Goal: Task Accomplishment & Management: Complete application form

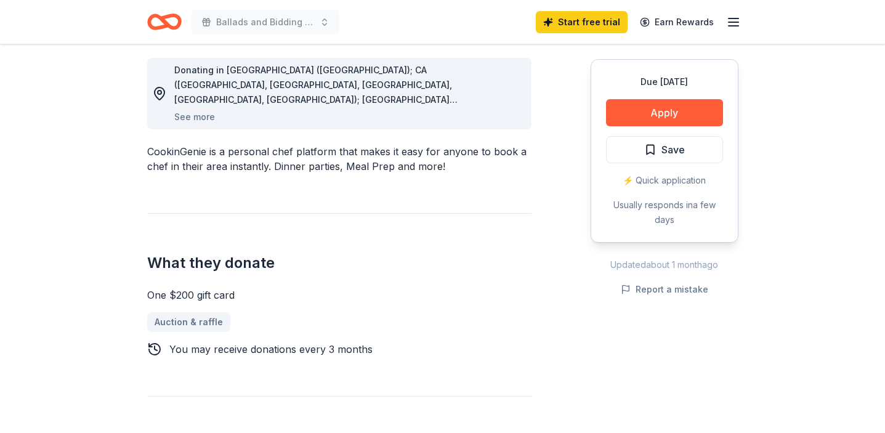
scroll to position [343, 0]
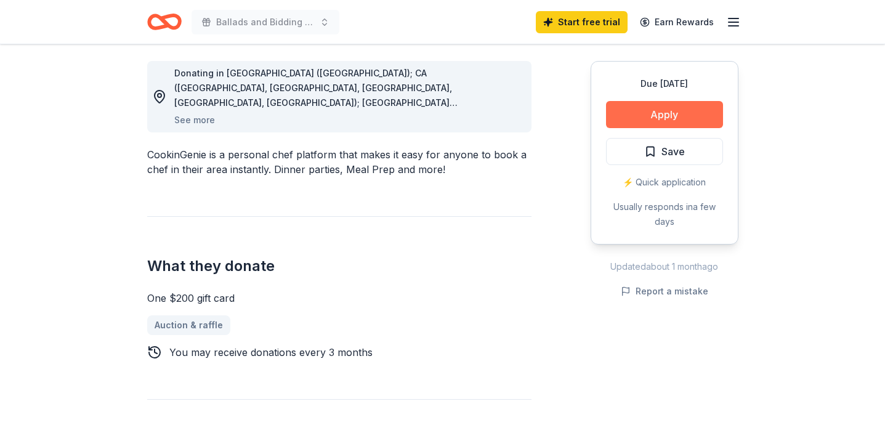
click at [664, 117] on button "Apply" at bounding box center [664, 114] width 117 height 27
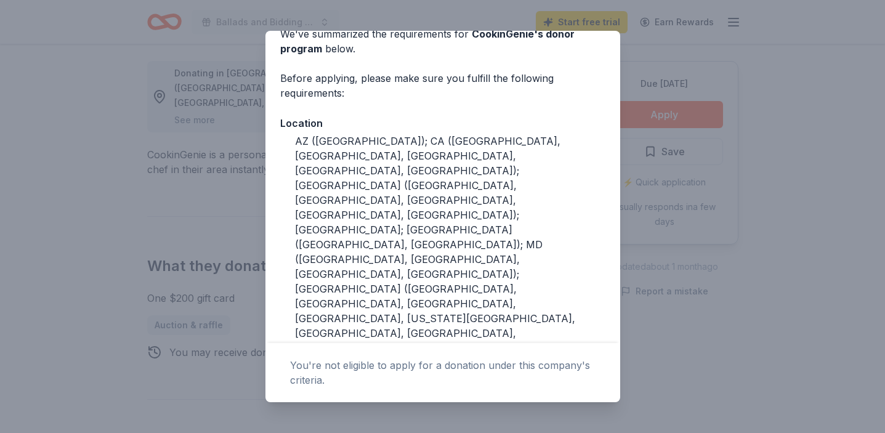
scroll to position [0, 0]
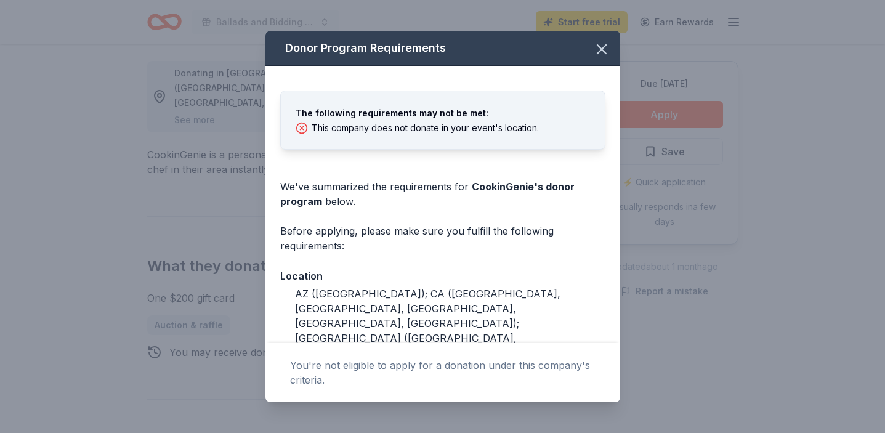
click at [667, 335] on div "Donor Program Requirements The following requirements may not be met: This comp…" at bounding box center [442, 216] width 885 height 433
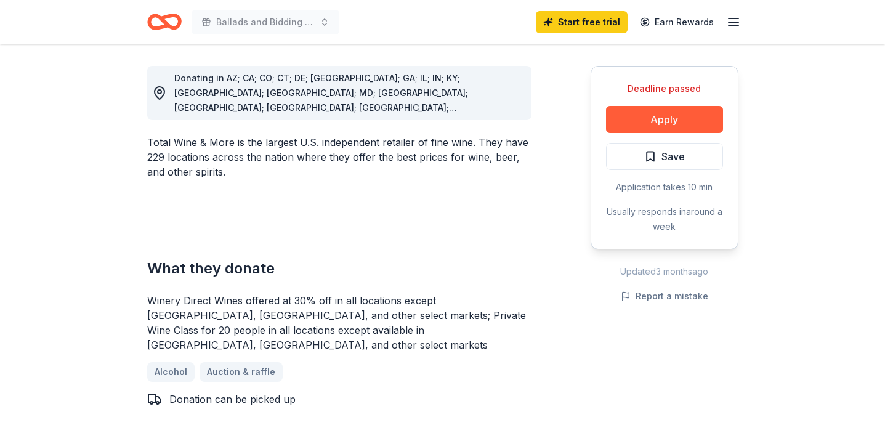
scroll to position [342, 0]
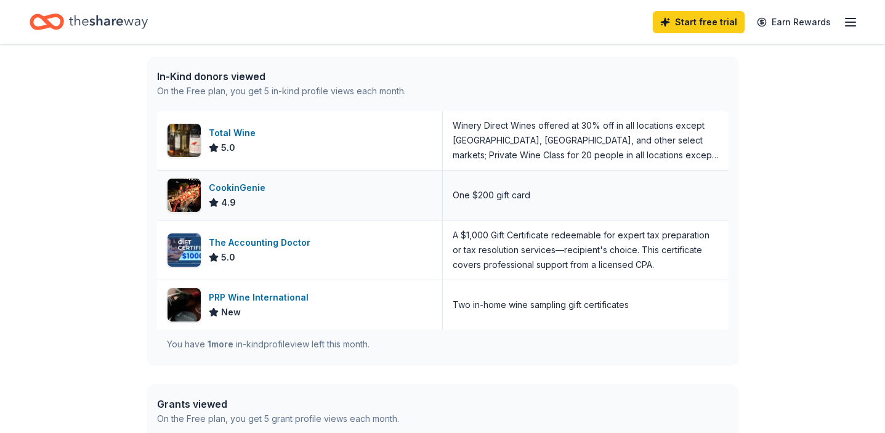
scroll to position [310, 0]
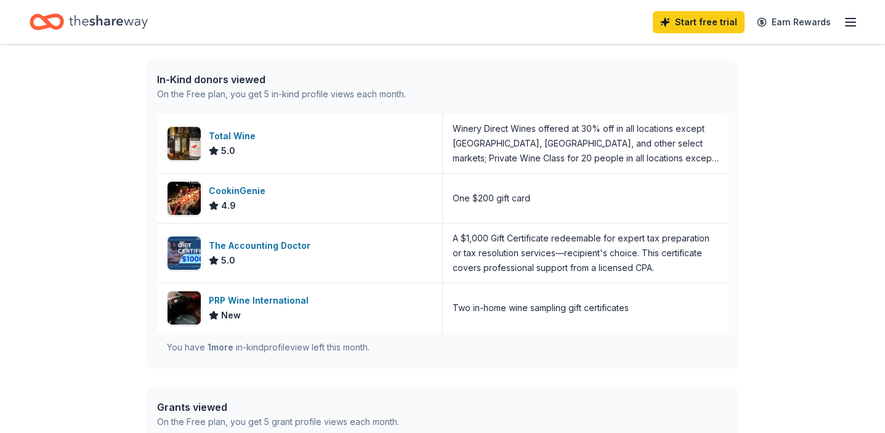
click at [220, 350] on span "1 more" at bounding box center [221, 347] width 26 height 10
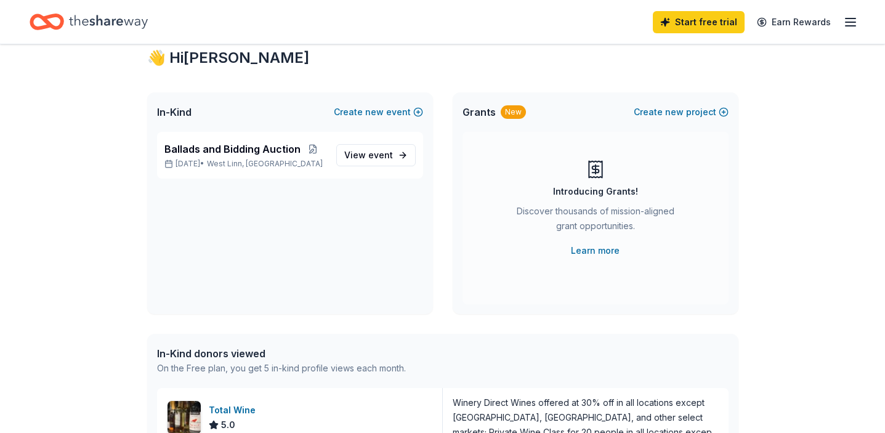
scroll to position [0, 0]
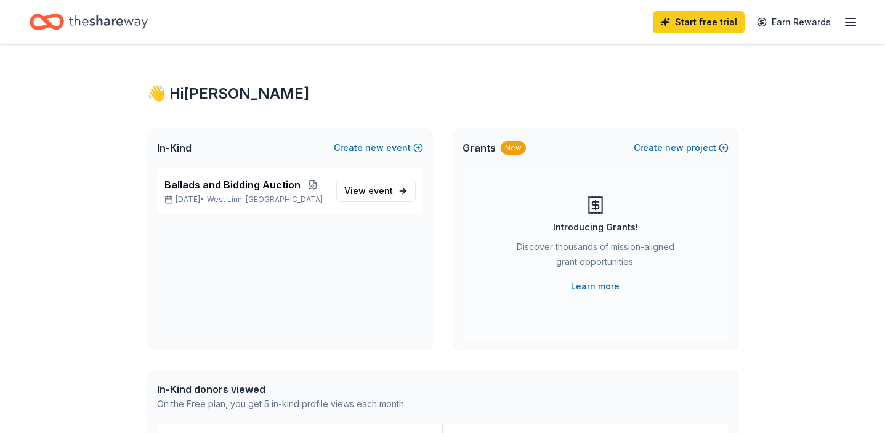
click at [89, 17] on icon "Home" at bounding box center [108, 21] width 79 height 25
click at [47, 21] on icon "Home" at bounding box center [52, 21] width 19 height 12
click at [845, 26] on line "button" at bounding box center [850, 26] width 10 height 0
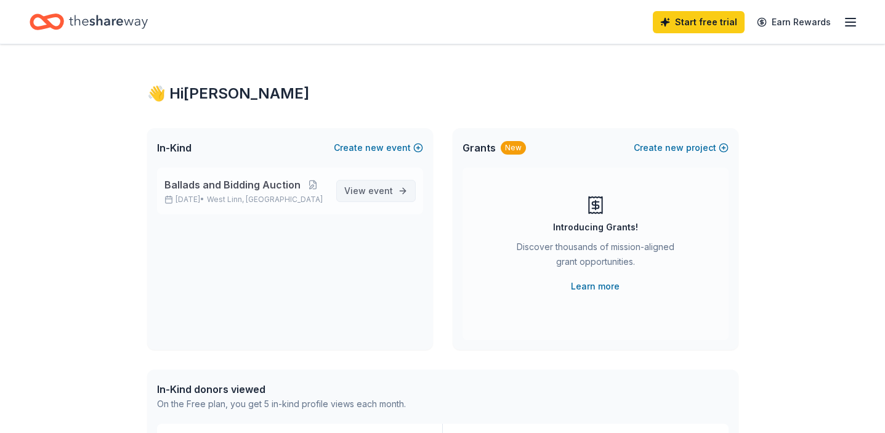
click at [387, 196] on span "View event" at bounding box center [368, 191] width 49 height 15
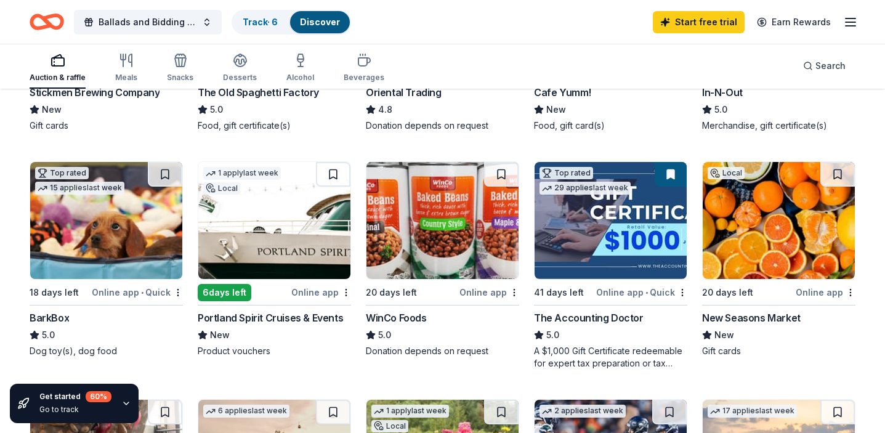
scroll to position [215, 0]
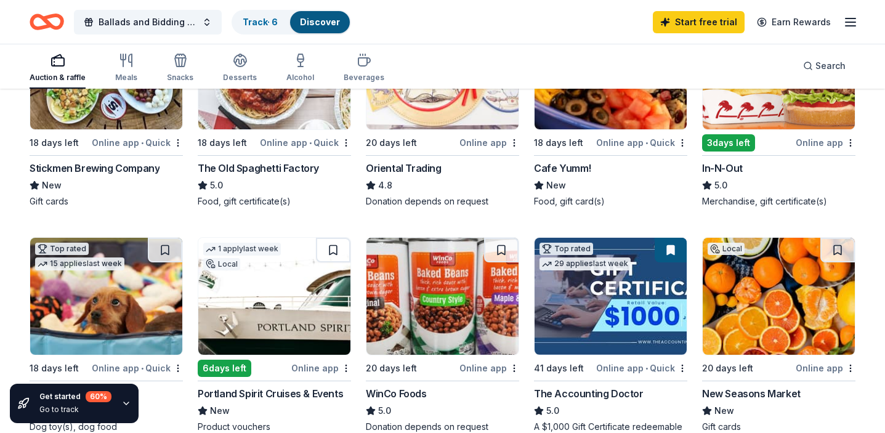
click at [319, 306] on img at bounding box center [274, 296] width 152 height 117
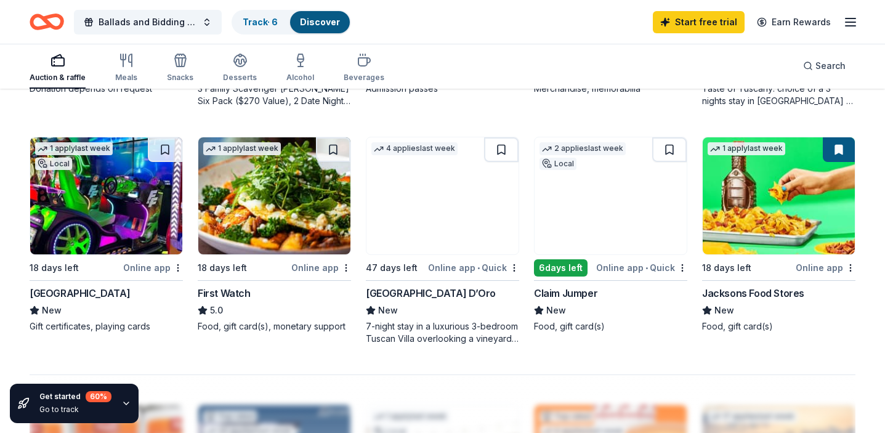
scroll to position [792, 0]
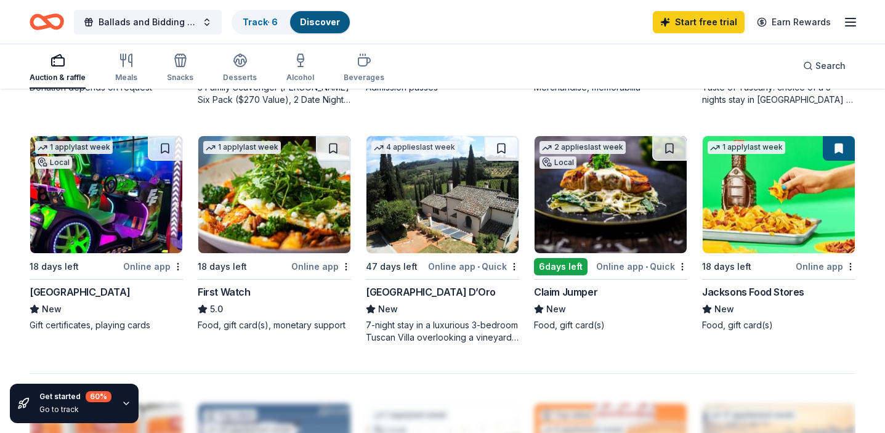
click at [616, 214] on img at bounding box center [611, 194] width 152 height 117
click at [418, 184] on img at bounding box center [442, 194] width 152 height 117
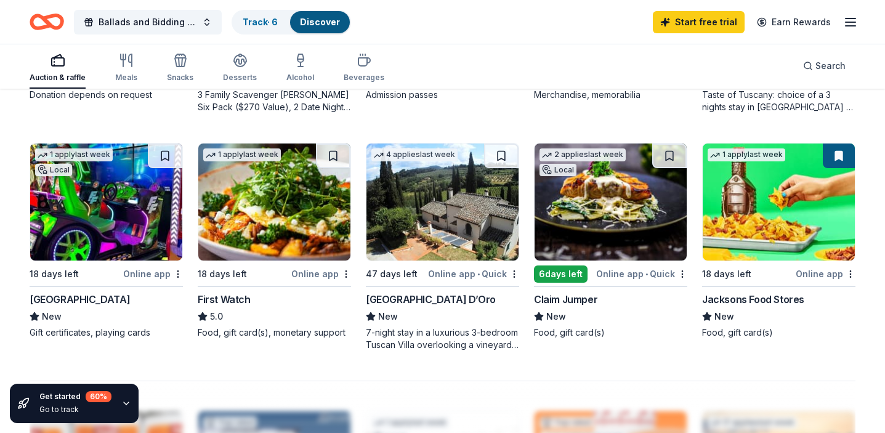
scroll to position [780, 0]
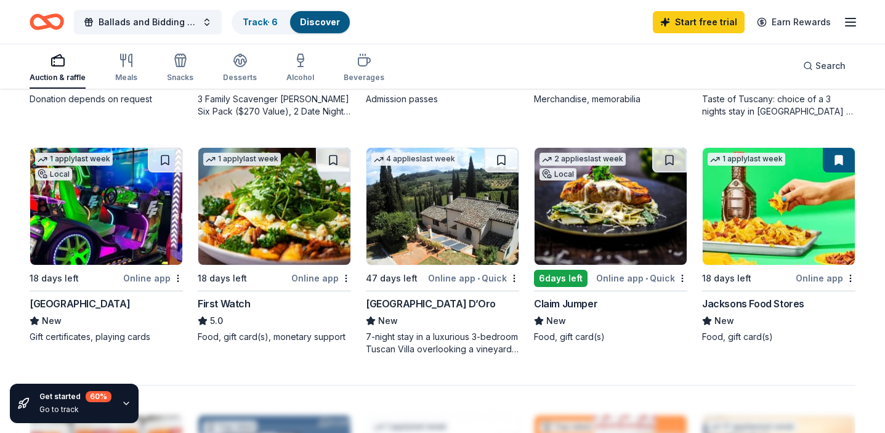
click at [288, 213] on img at bounding box center [274, 206] width 152 height 117
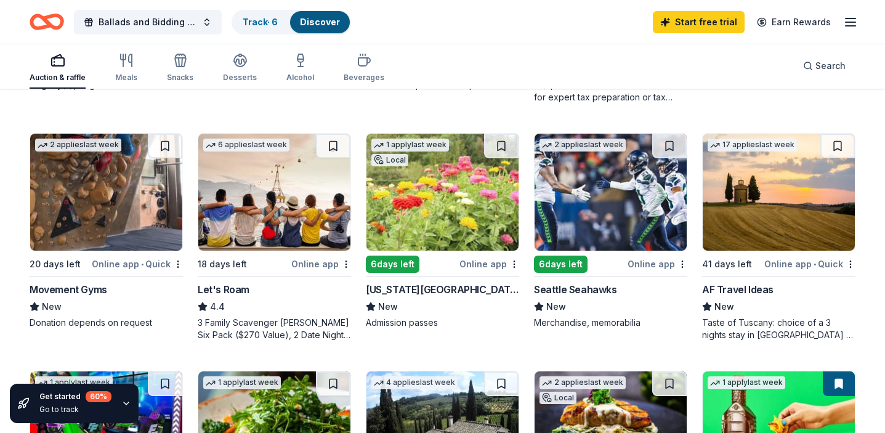
scroll to position [555, 0]
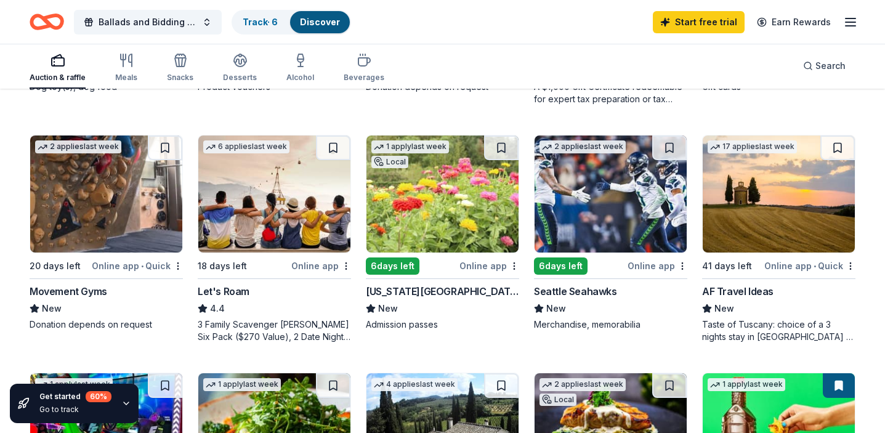
click at [417, 200] on img at bounding box center [442, 193] width 152 height 117
click at [419, 187] on img at bounding box center [442, 193] width 152 height 117
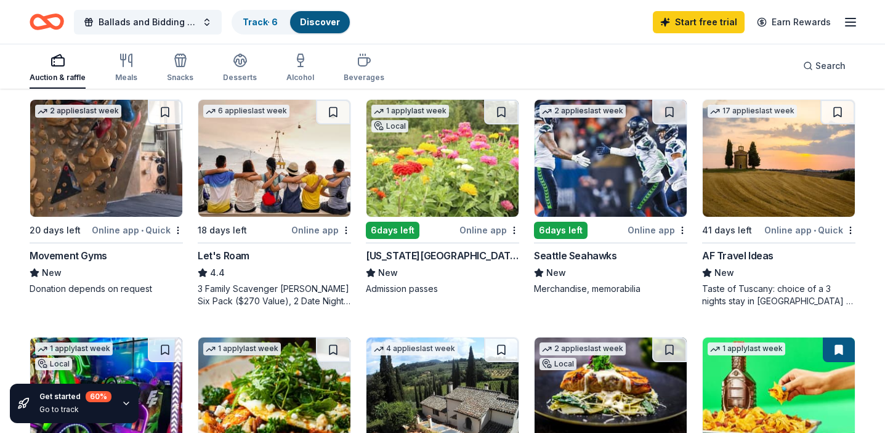
scroll to position [587, 0]
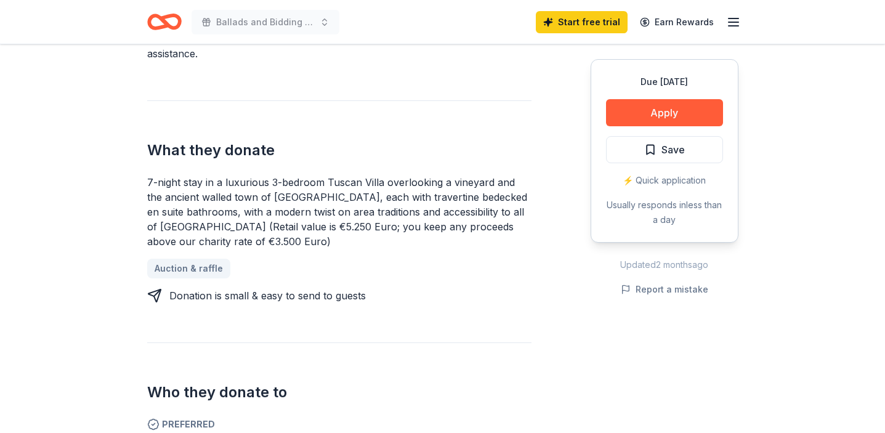
scroll to position [426, 0]
click at [682, 106] on button "Apply" at bounding box center [664, 112] width 117 height 27
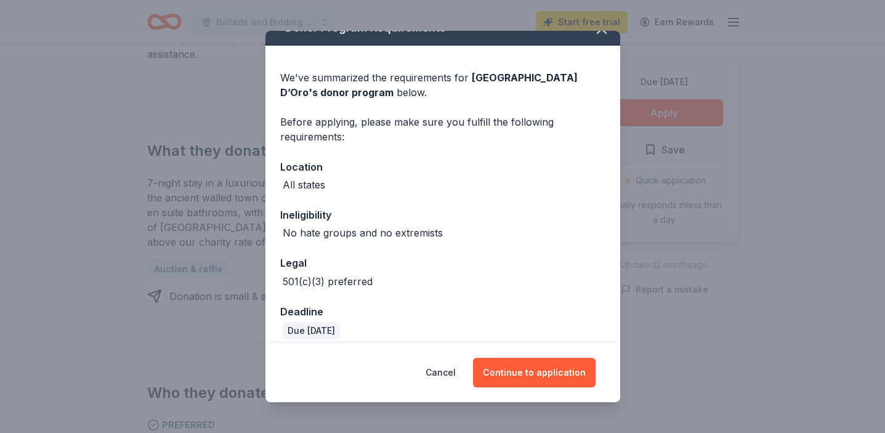
scroll to position [31, 0]
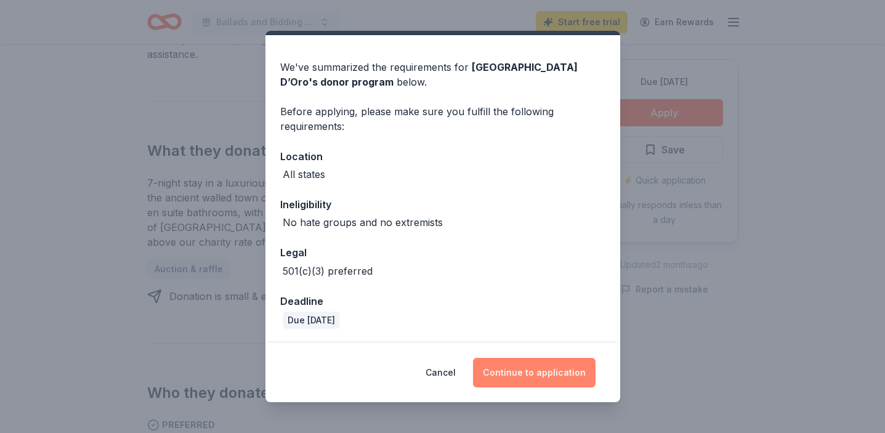
click at [516, 373] on button "Continue to application" at bounding box center [534, 373] width 123 height 30
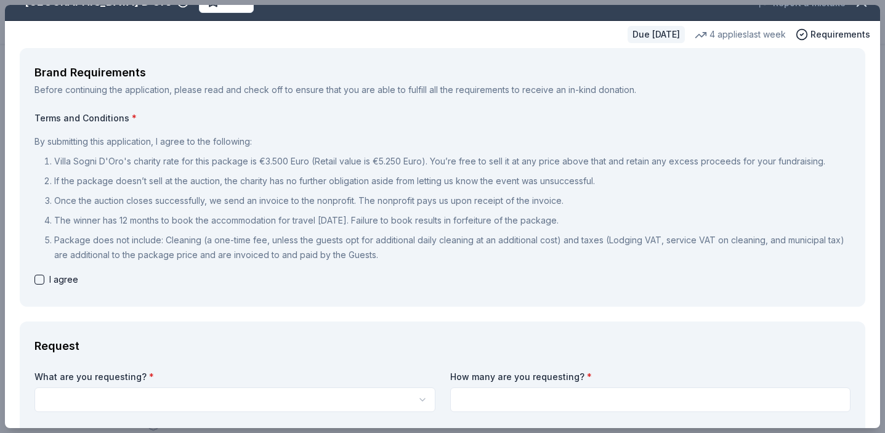
scroll to position [19, 0]
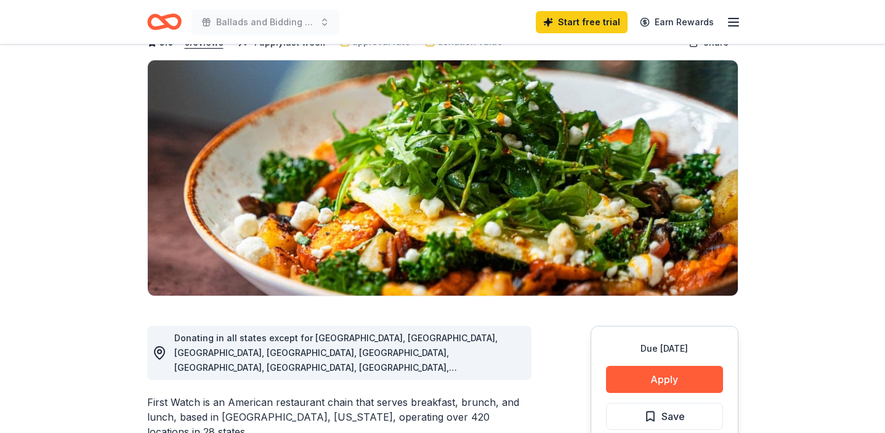
scroll to position [89, 0]
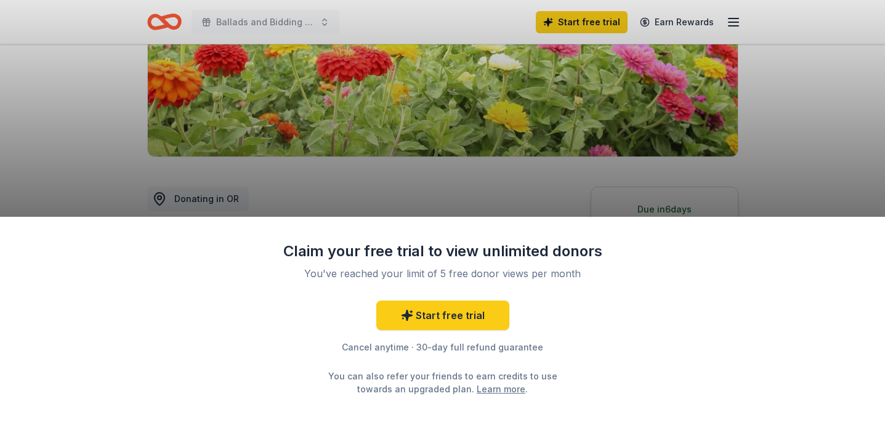
scroll to position [220, 0]
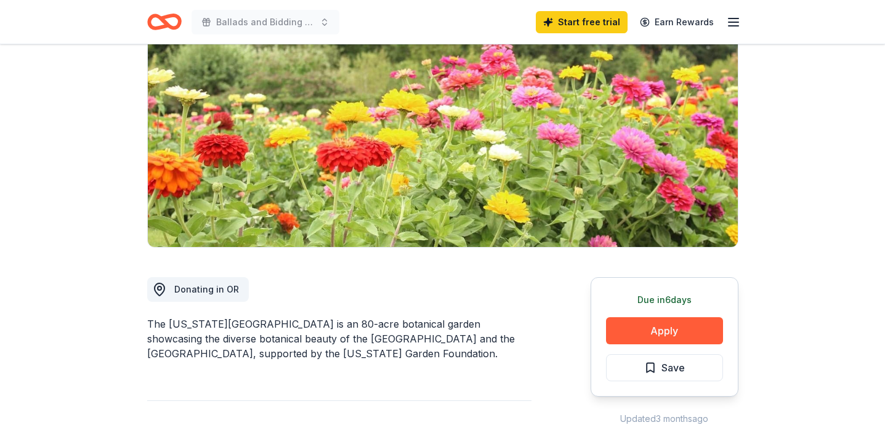
scroll to position [129, 0]
